Goal: Information Seeking & Learning: Learn about a topic

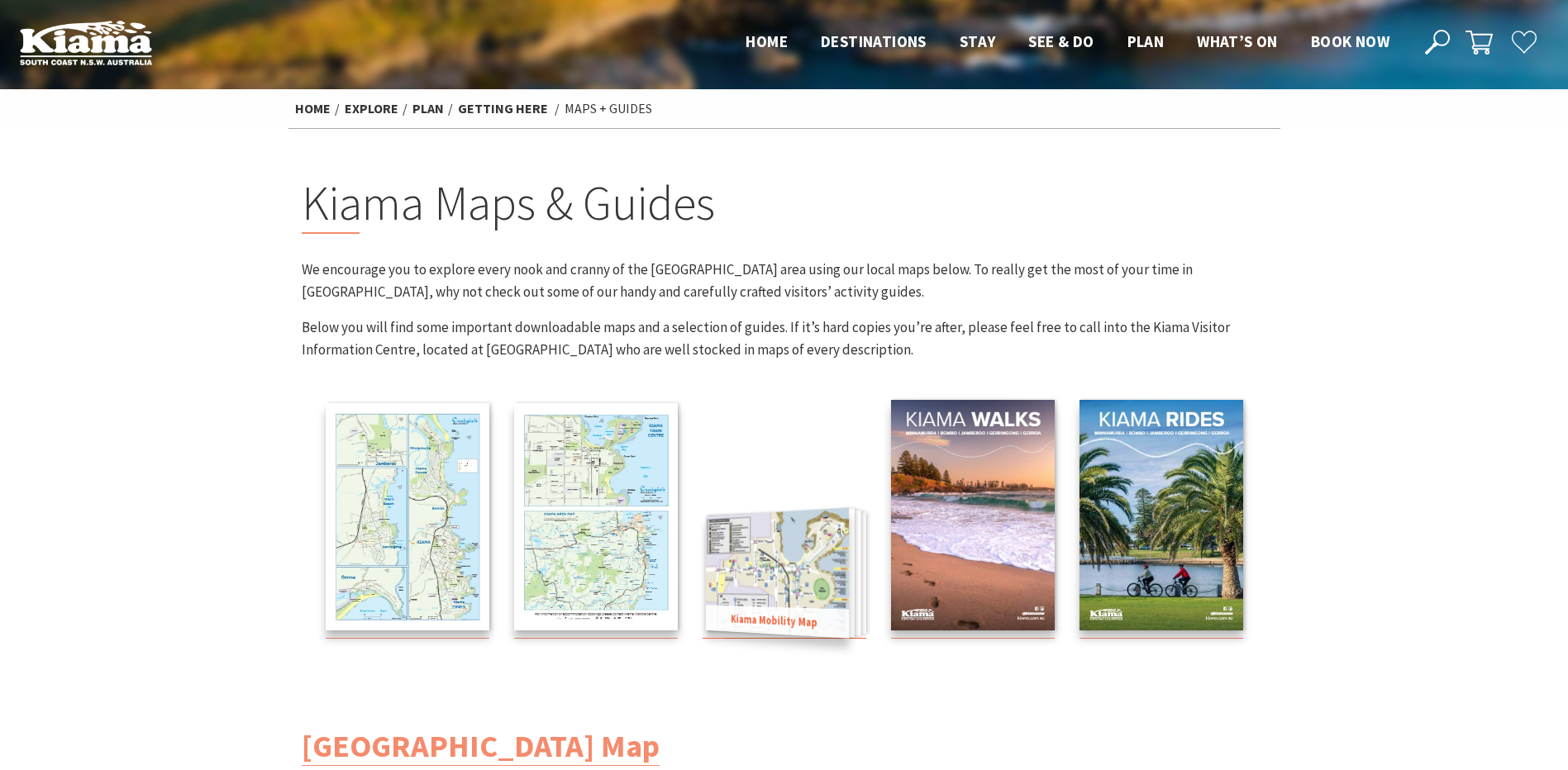
click at [803, 587] on img at bounding box center [777, 573] width 143 height 131
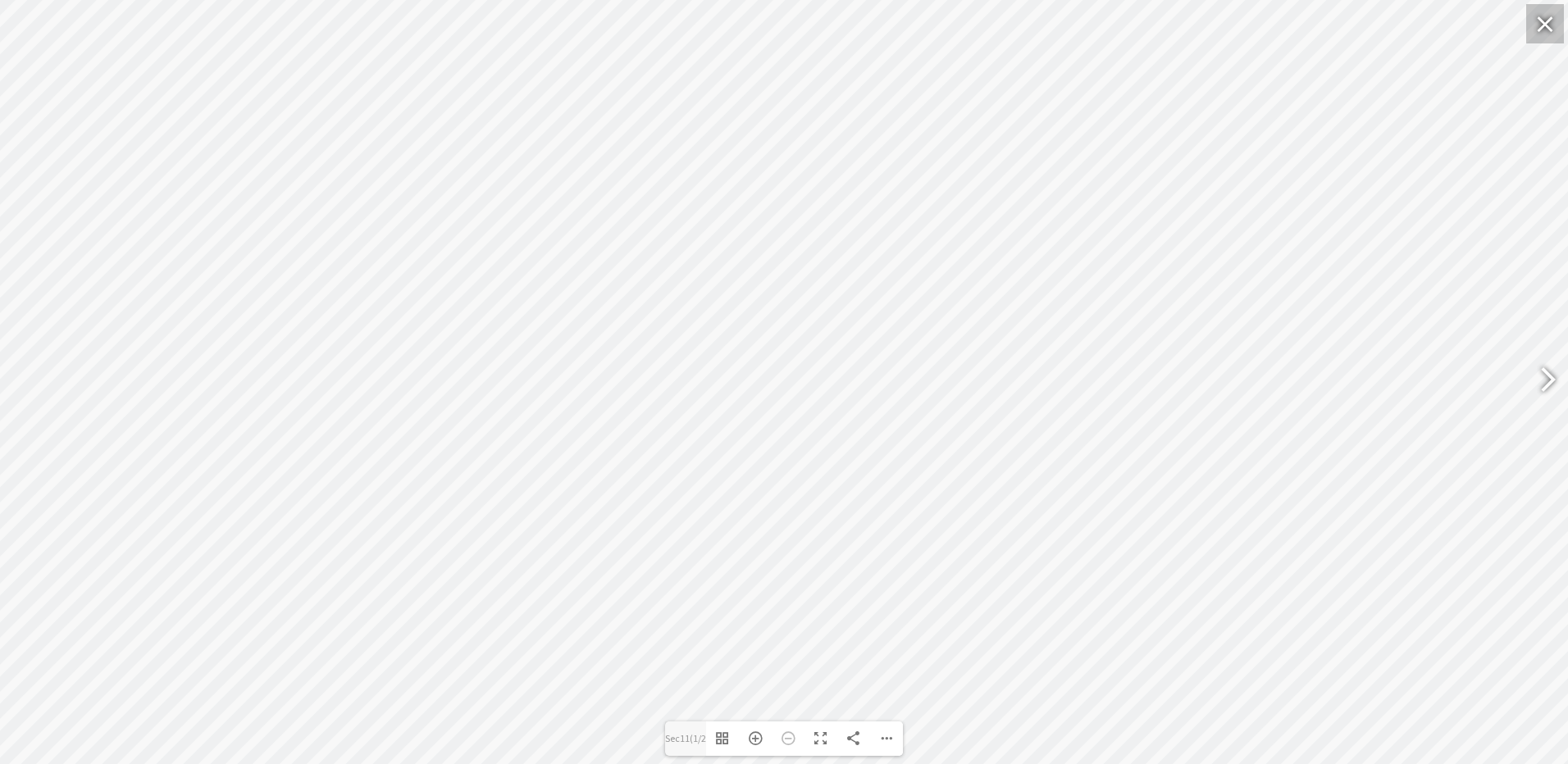
click at [1543, 28] on div at bounding box center [1544, 24] width 38 height 40
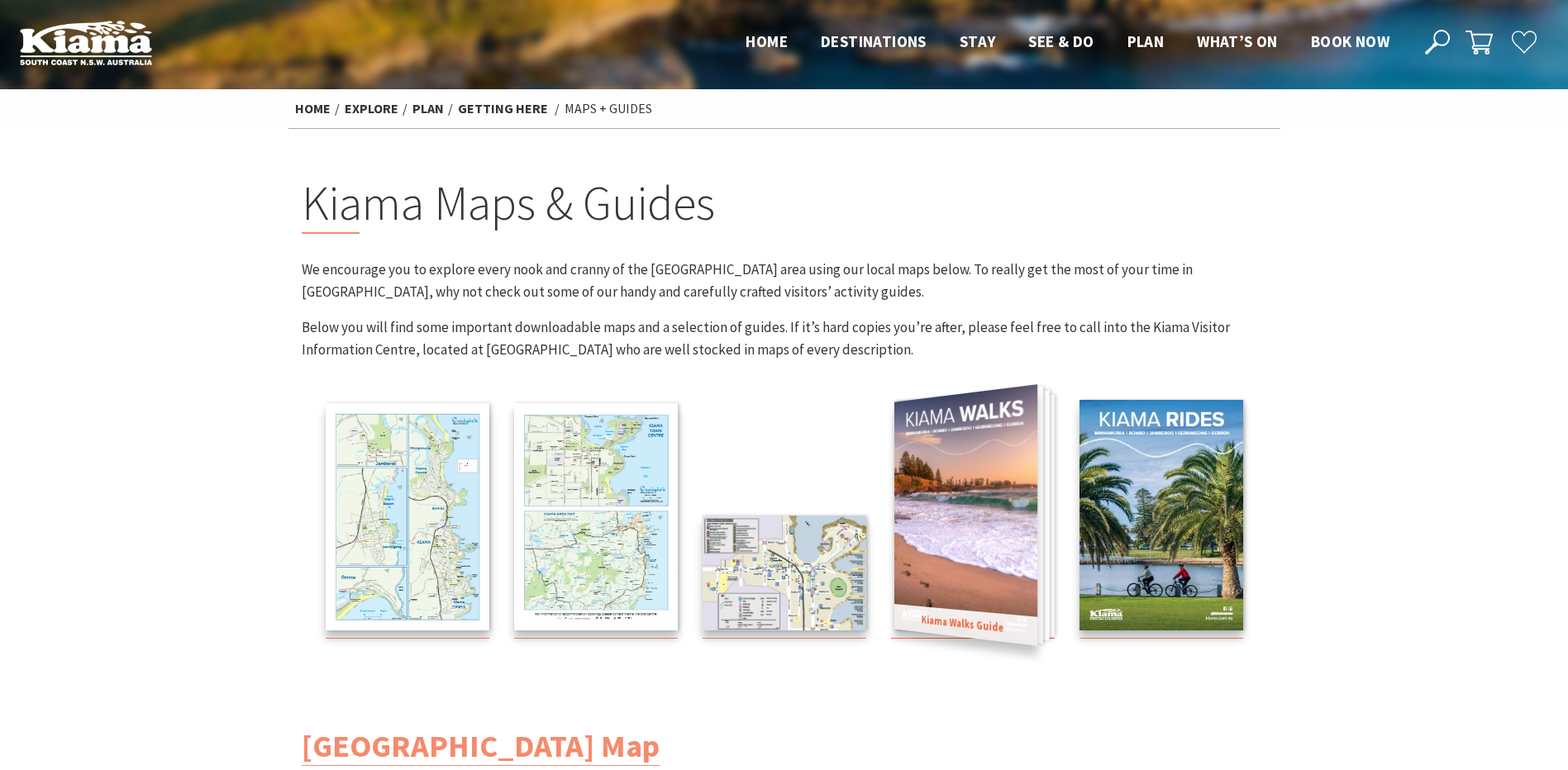
click at [974, 547] on img at bounding box center [965, 515] width 143 height 261
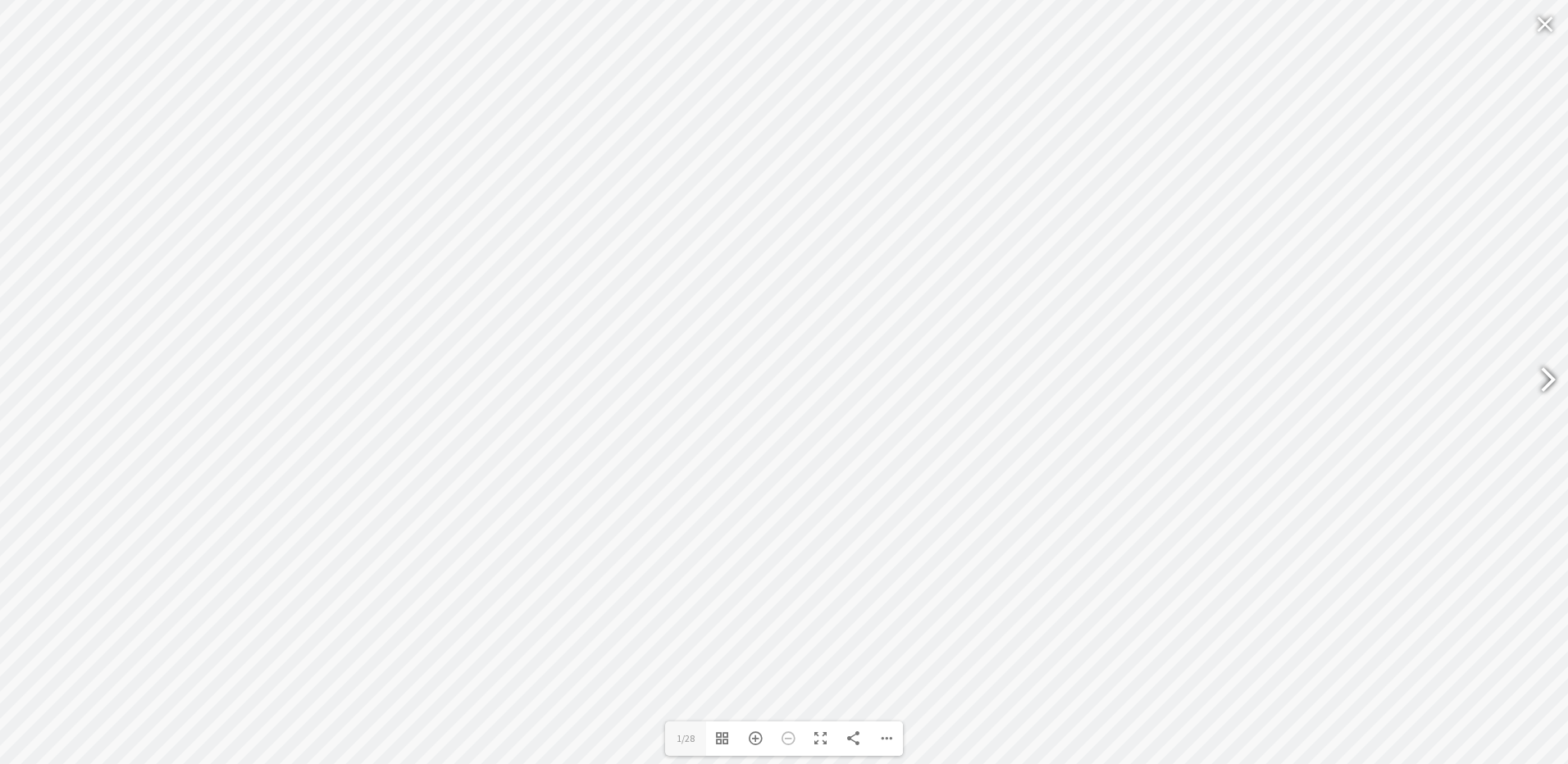
click at [1555, 383] on div at bounding box center [1547, 382] width 41 height 82
click at [1555, 366] on div at bounding box center [1541, 382] width 38 height 60
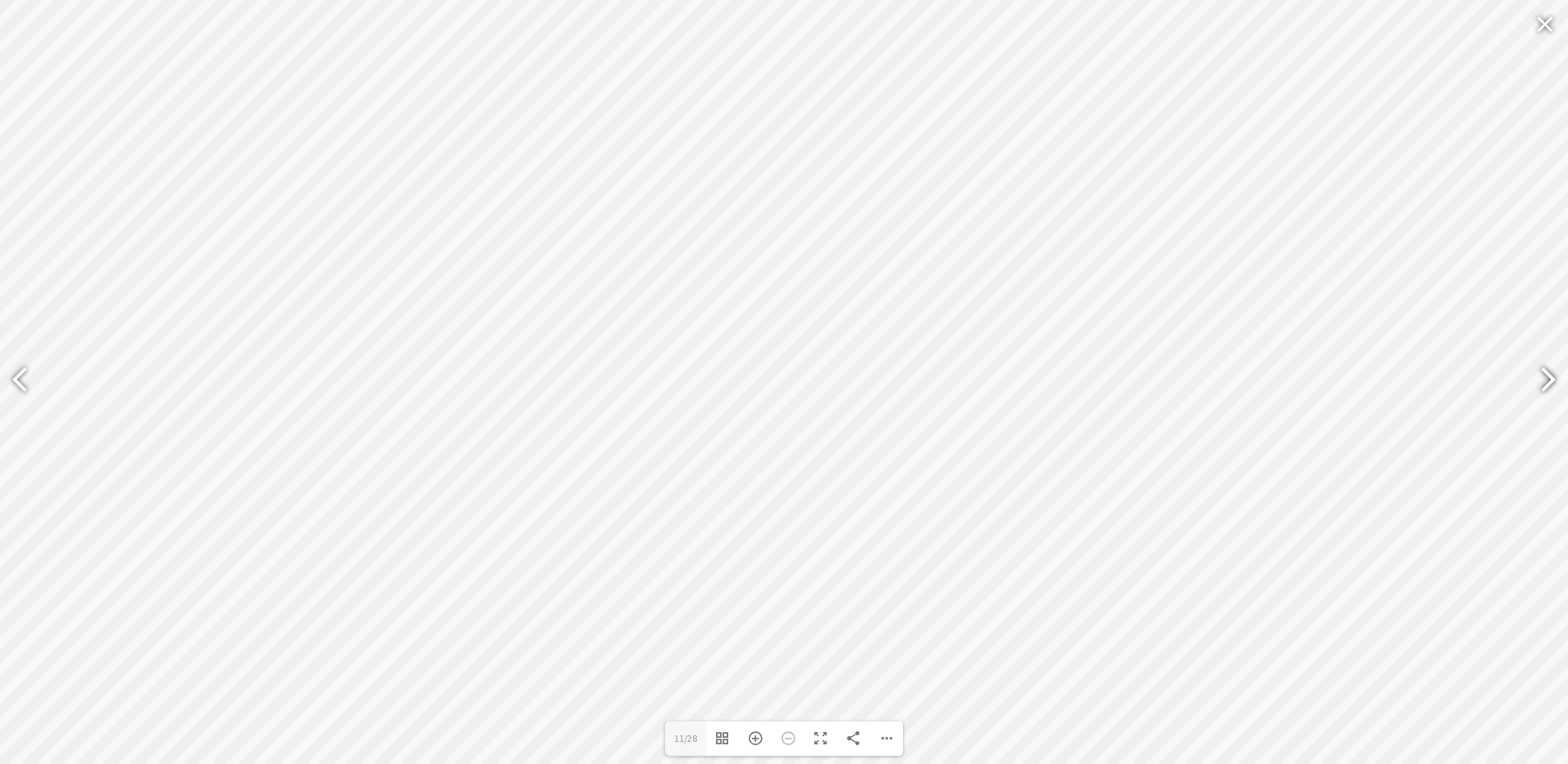
click at [1555, 366] on div at bounding box center [1541, 382] width 38 height 60
click at [1551, 351] on div at bounding box center [1541, 382] width 38 height 60
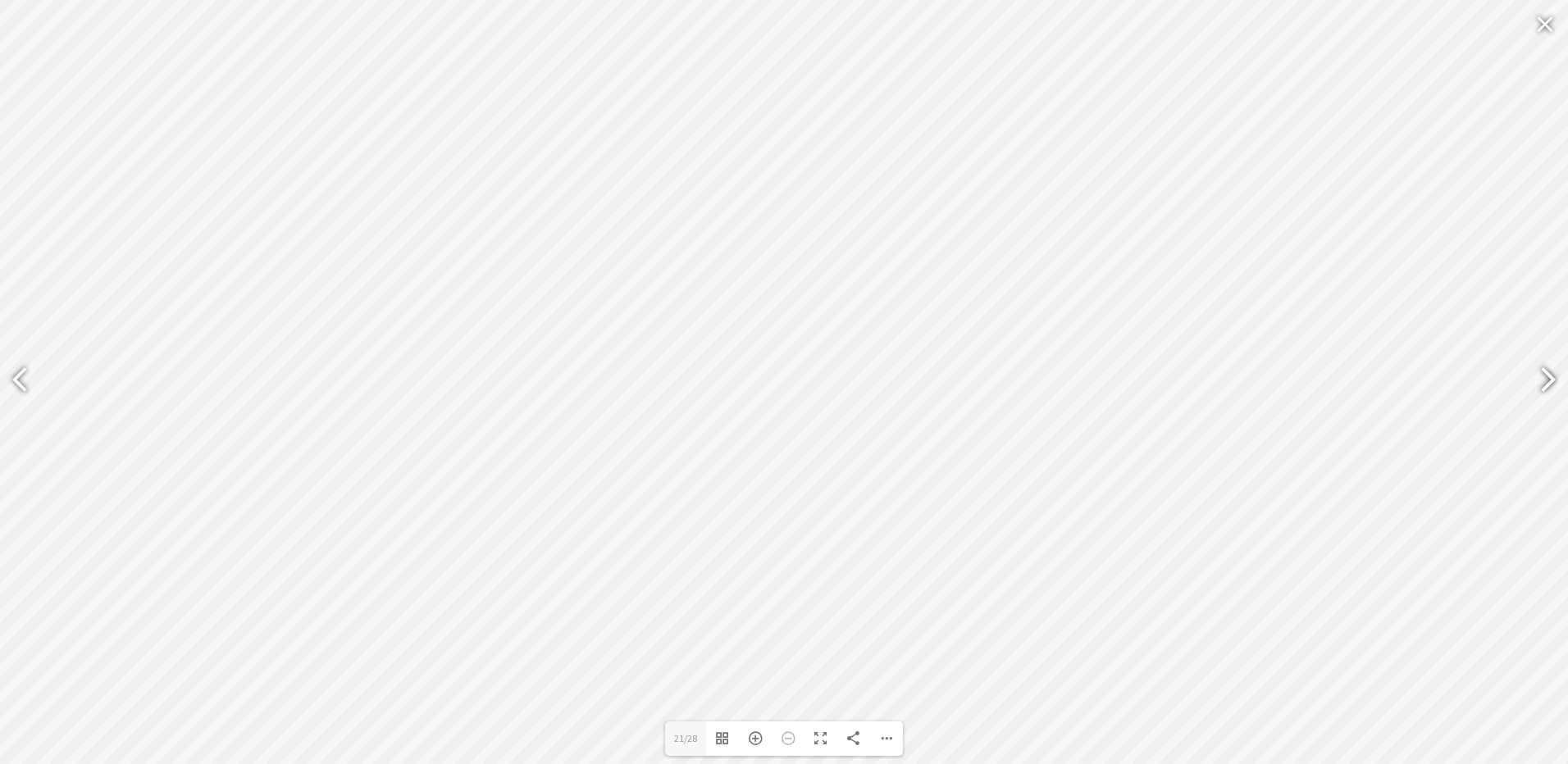
click at [1551, 351] on div at bounding box center [1541, 382] width 38 height 60
type input "27"
click at [1540, 18] on div at bounding box center [1544, 24] width 38 height 40
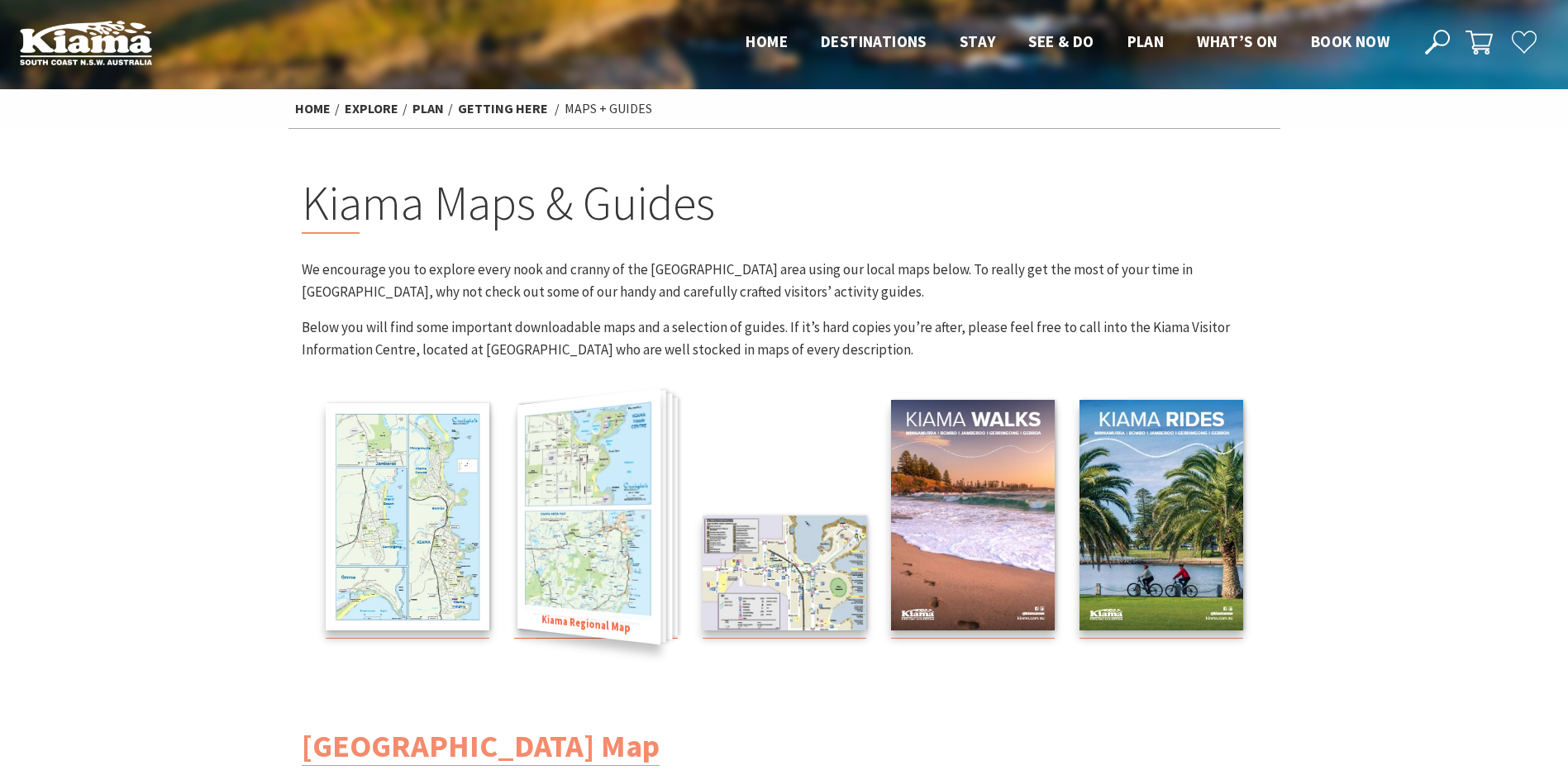
click at [575, 595] on img at bounding box center [588, 516] width 143 height 257
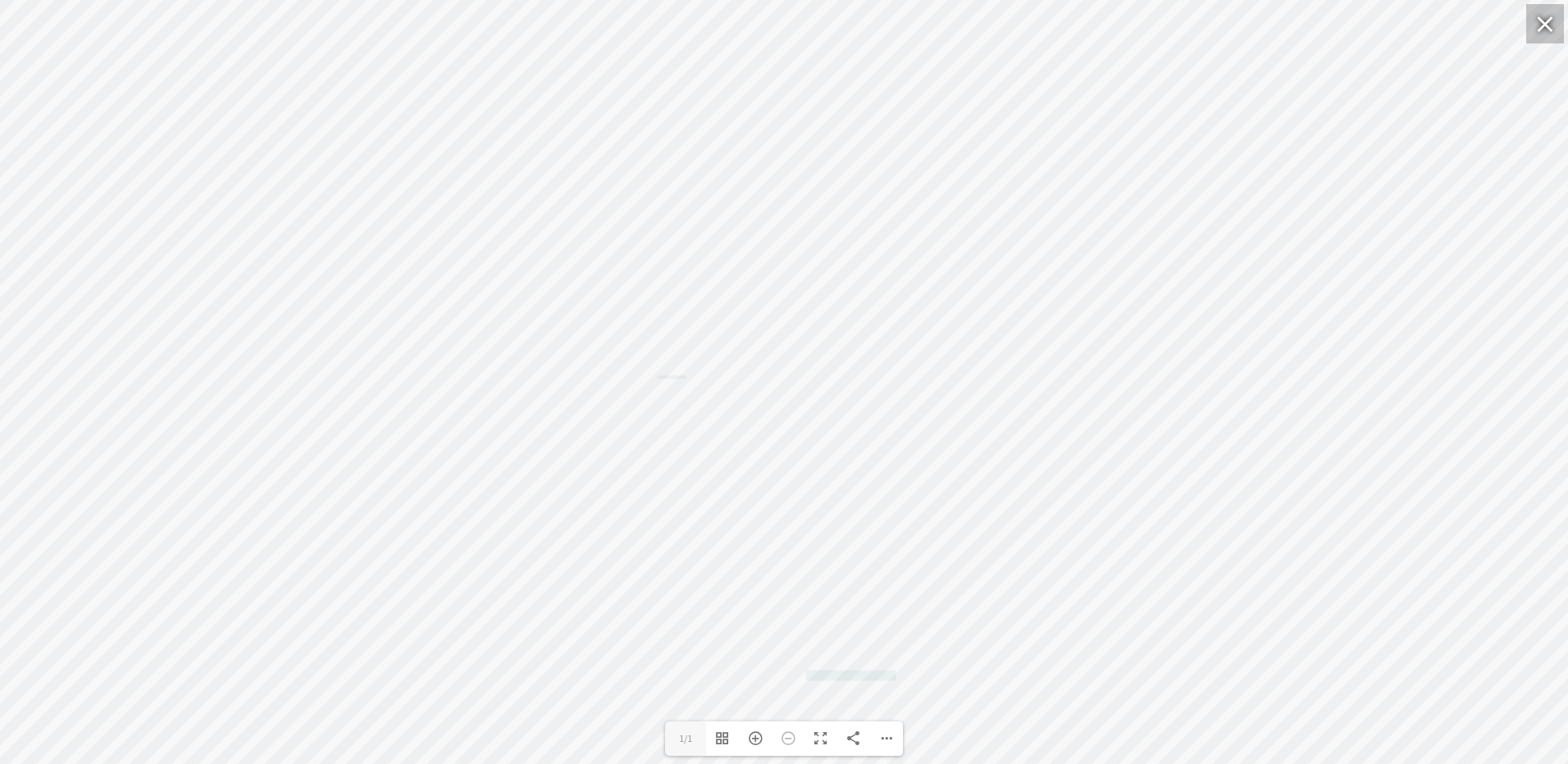
click at [1537, 24] on div at bounding box center [1544, 24] width 38 height 40
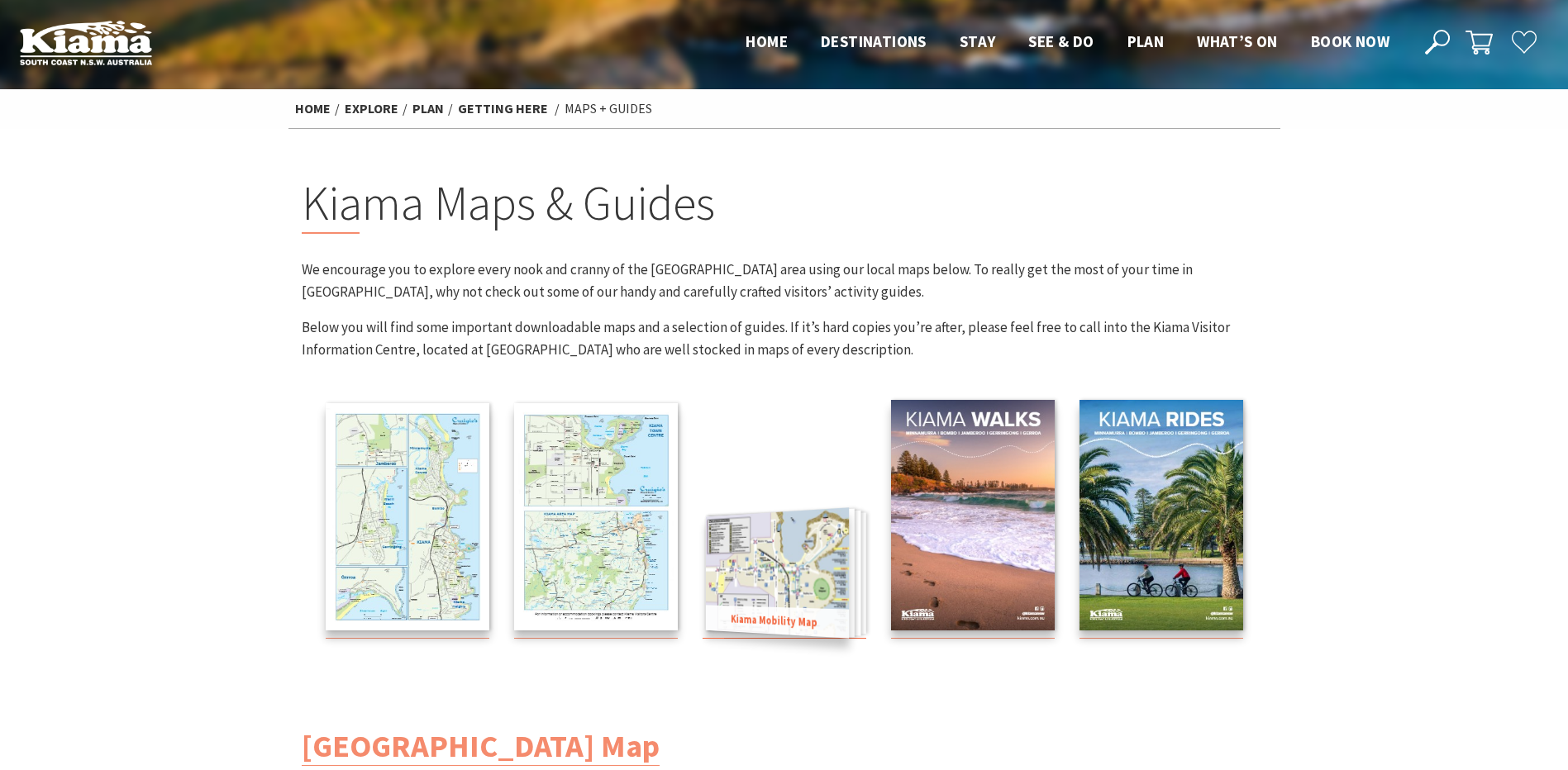
click at [795, 584] on img at bounding box center [777, 573] width 143 height 131
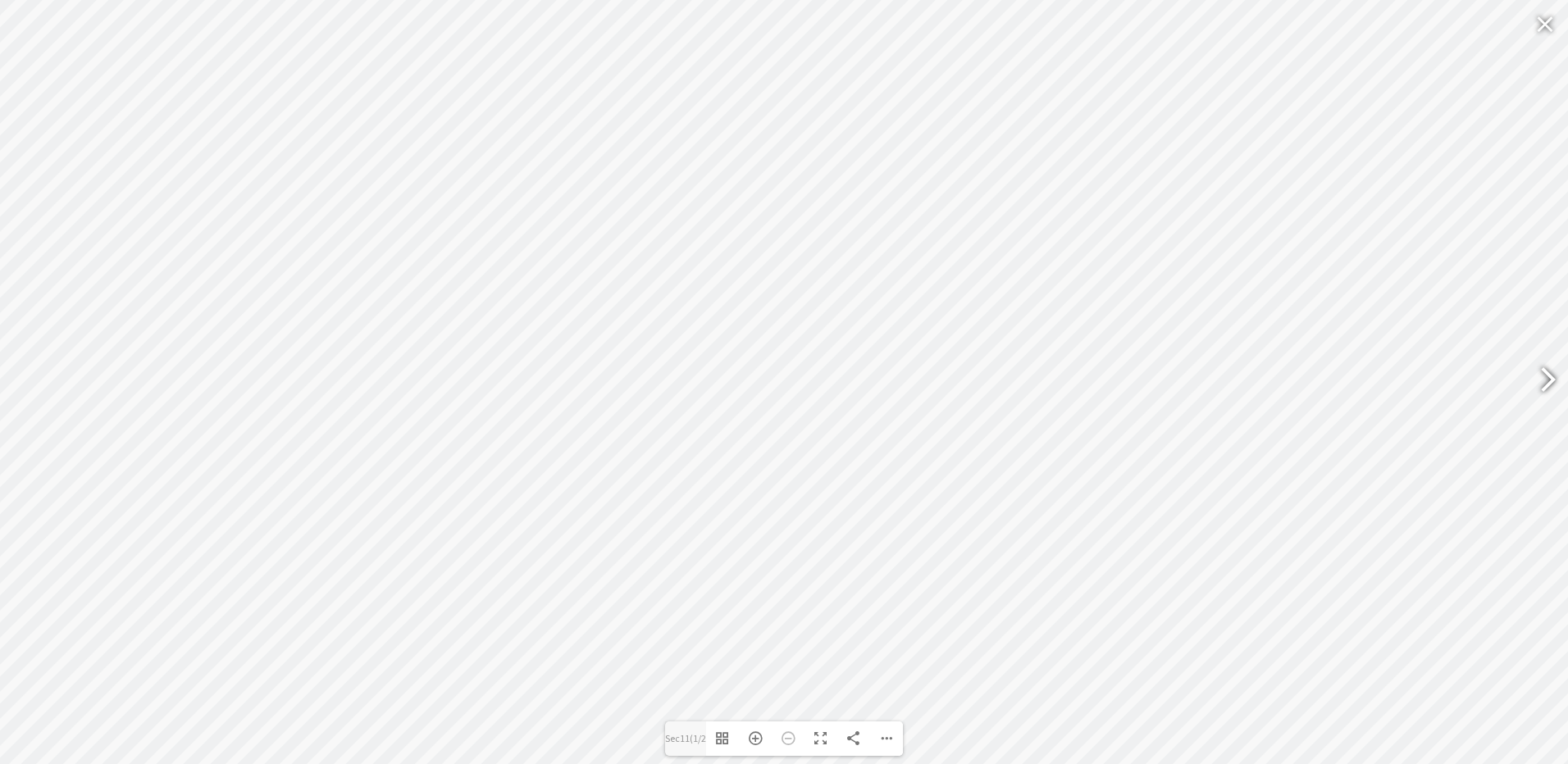
click at [1525, 390] on div at bounding box center [1541, 382] width 38 height 60
type input "Sec12"
click at [865, 740] on div "Share" at bounding box center [853, 739] width 33 height 35
type textarea "[URL][DOMAIN_NAME]"
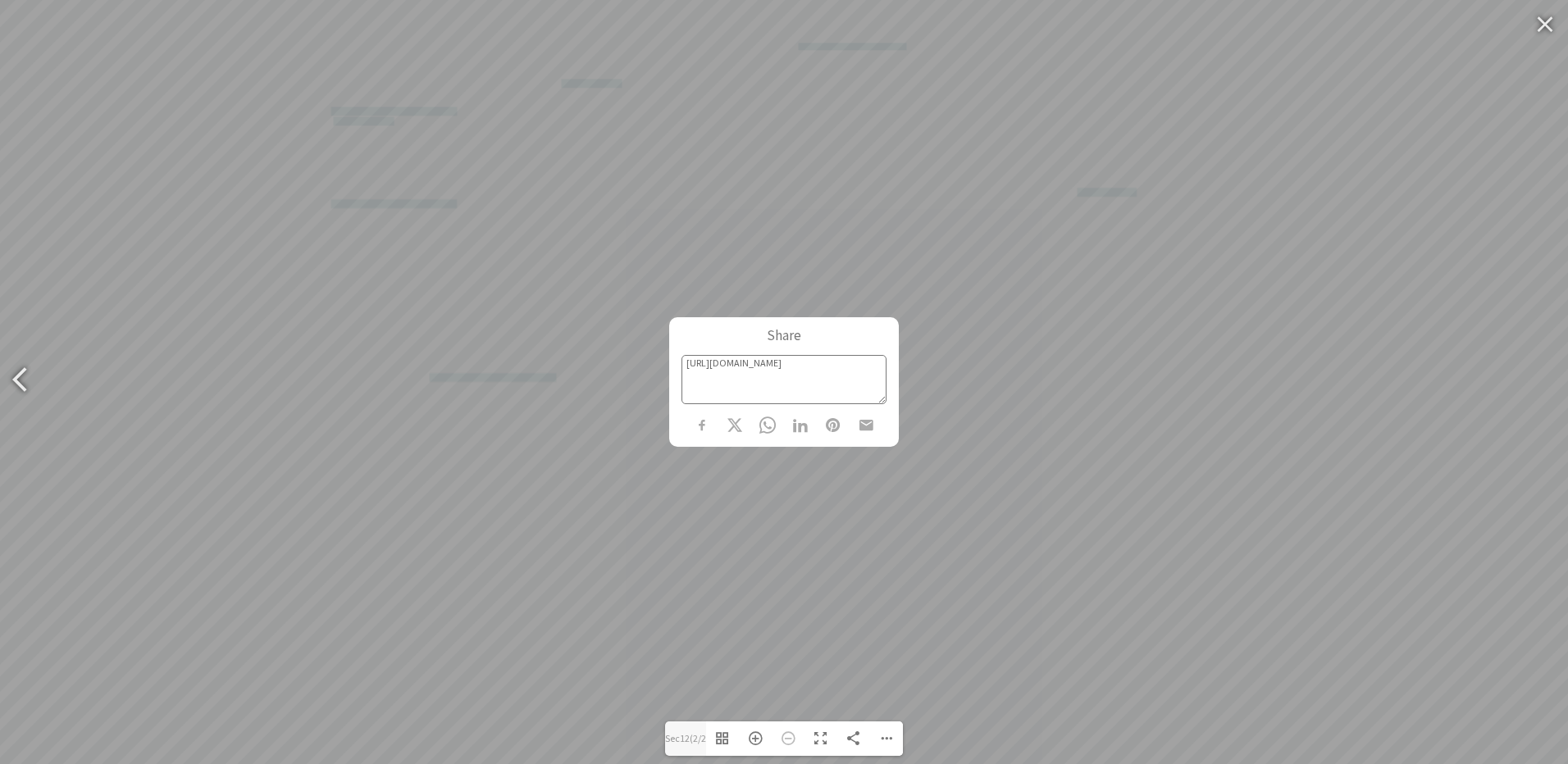
click at [892, 706] on div "Share [URL][DOMAIN_NAME]" at bounding box center [784, 382] width 1568 height 764
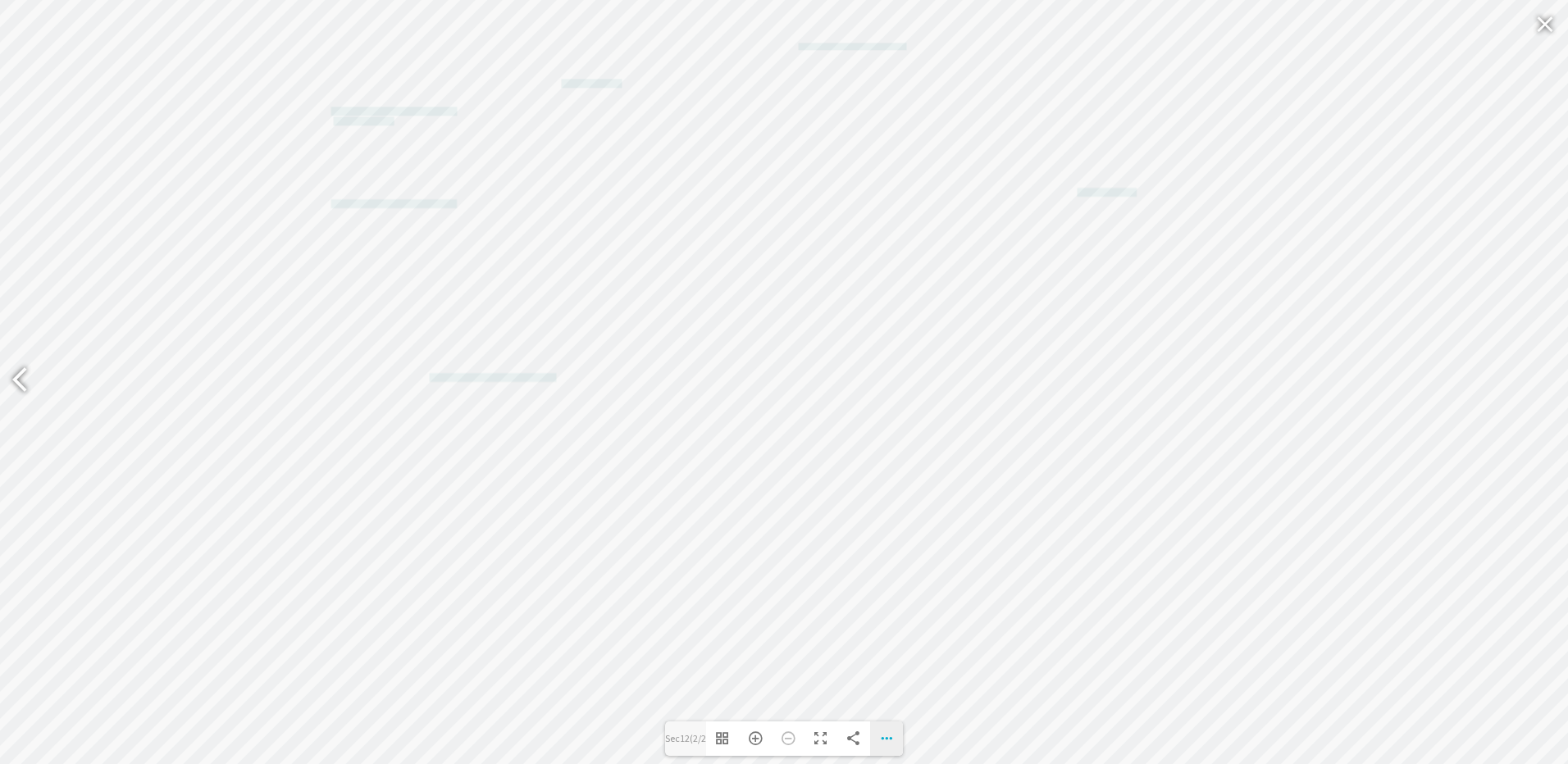
click at [881, 743] on div "Download PDF File Goto First Page Goto Last Page Turn on/off Sound" at bounding box center [886, 739] width 33 height 35
click at [838, 643] on span "Goto First Page" at bounding box center [801, 641] width 80 height 13
type input "Sec11"
click at [878, 731] on div "Download PDF File Goto First Page Goto Last Page Turn on/off Sound" at bounding box center [886, 739] width 33 height 35
click at [821, 606] on span "Download PDF File" at bounding box center [814, 610] width 105 height 13
